Goal: Transaction & Acquisition: Purchase product/service

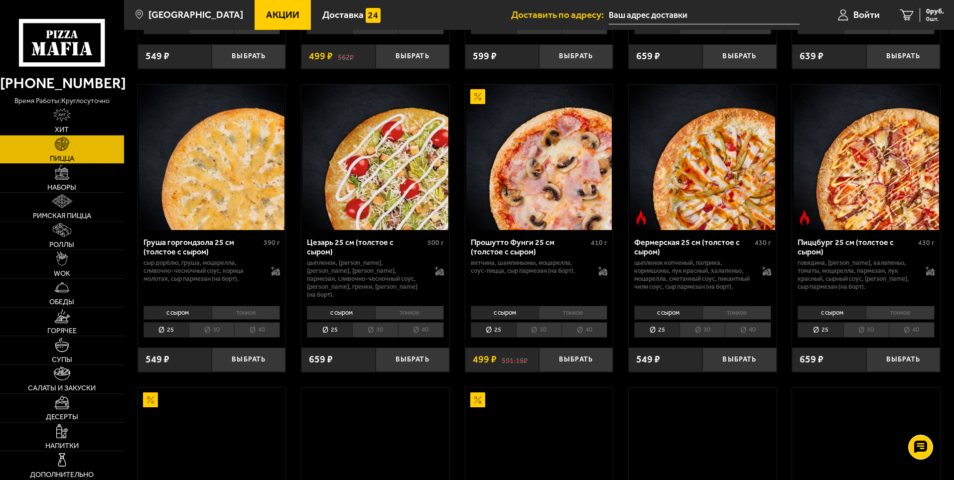
scroll to position [1046, 0]
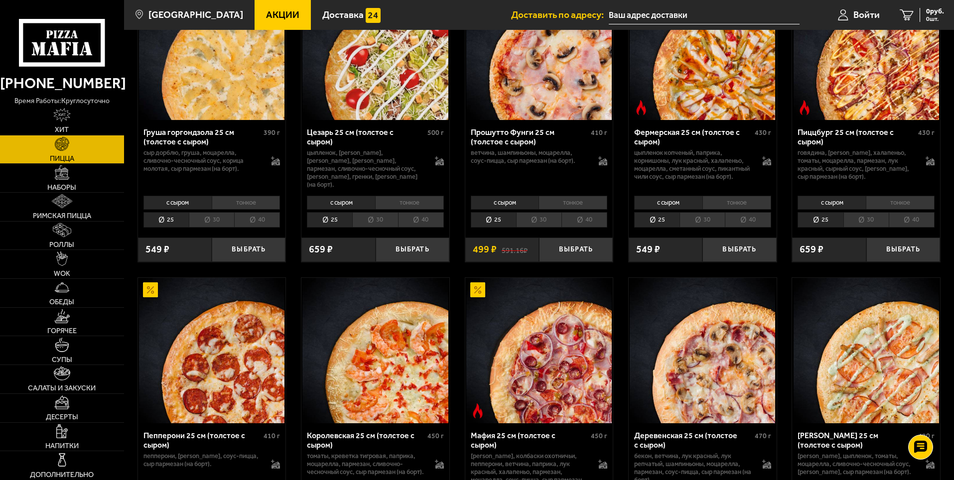
click at [705, 138] on div "Фермерская 25 см (толстое с сыром)" at bounding box center [693, 137] width 118 height 19
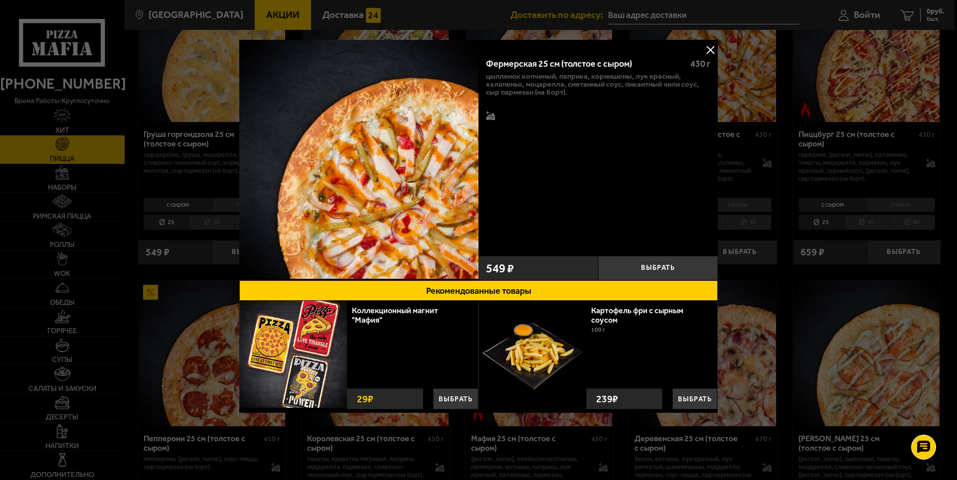
click at [710, 47] on button at bounding box center [710, 49] width 15 height 15
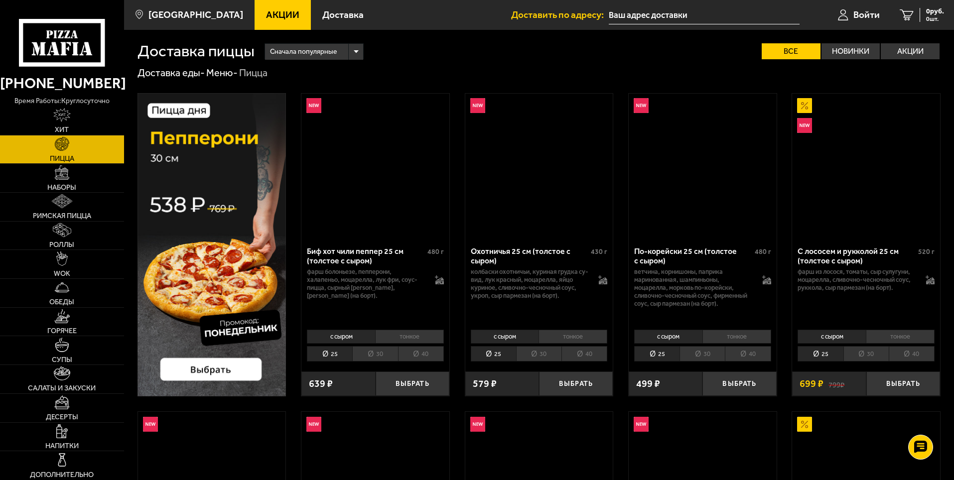
scroll to position [349, 0]
